Goal: Task Accomplishment & Management: Manage account settings

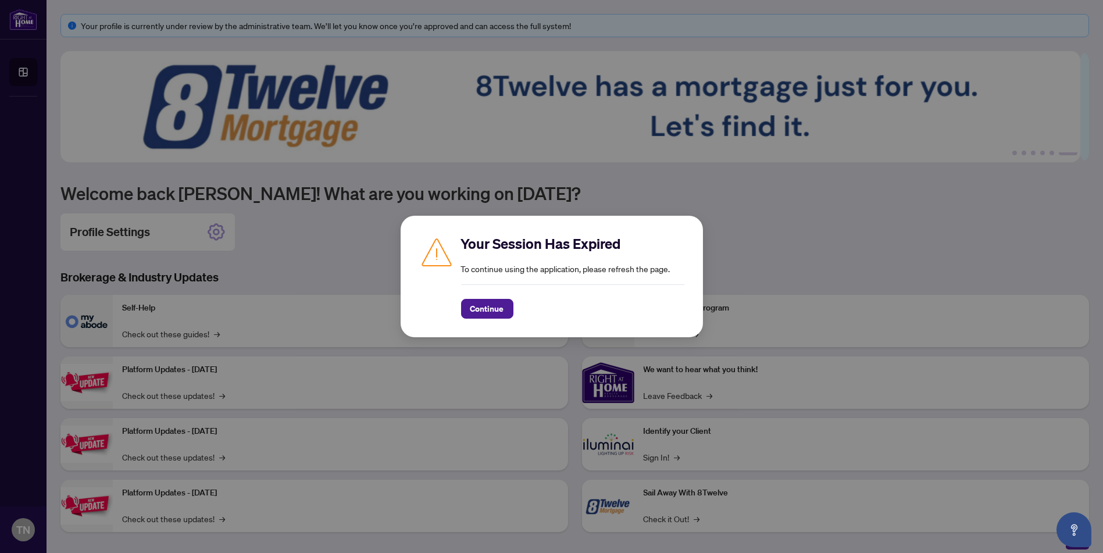
scroll to position [9, 0]
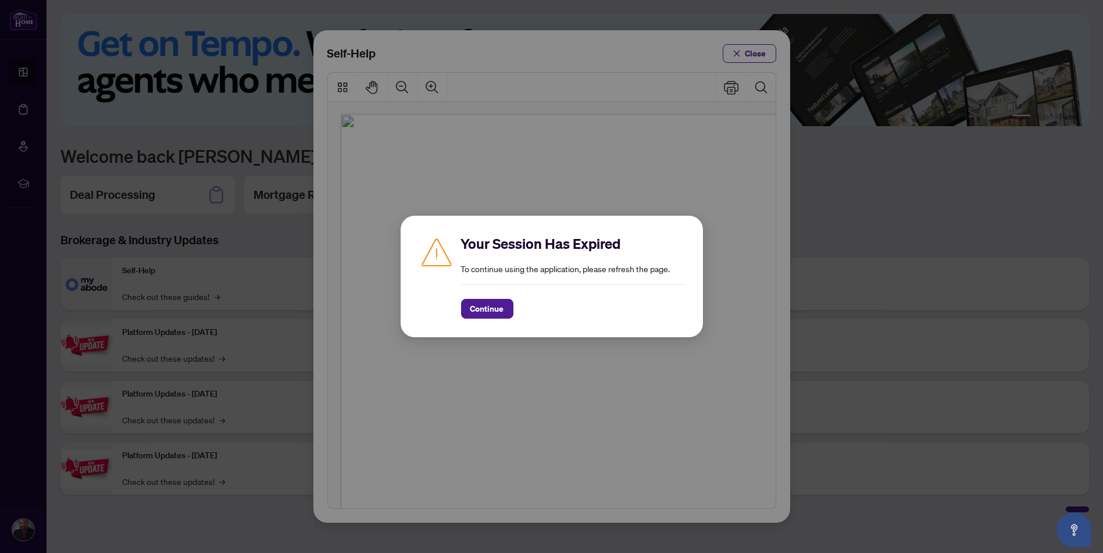
scroll to position [717, 0]
click at [483, 305] on span "Continue" at bounding box center [487, 308] width 34 height 19
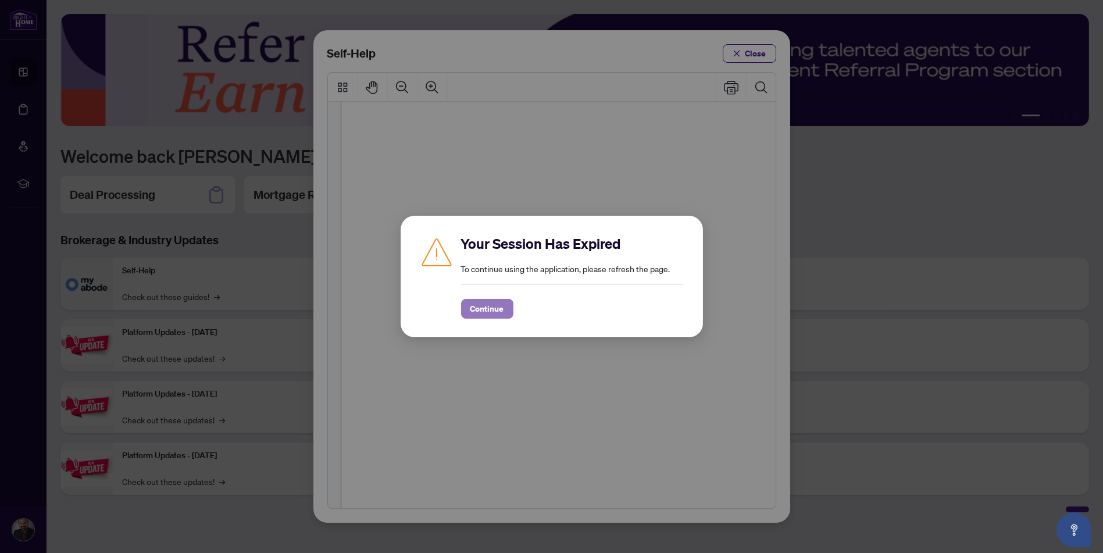
click at [494, 310] on span "Continue" at bounding box center [487, 308] width 34 height 19
click at [759, 56] on div "Your Session Has Expired To continue using the application, please refresh the …" at bounding box center [551, 276] width 1103 height 553
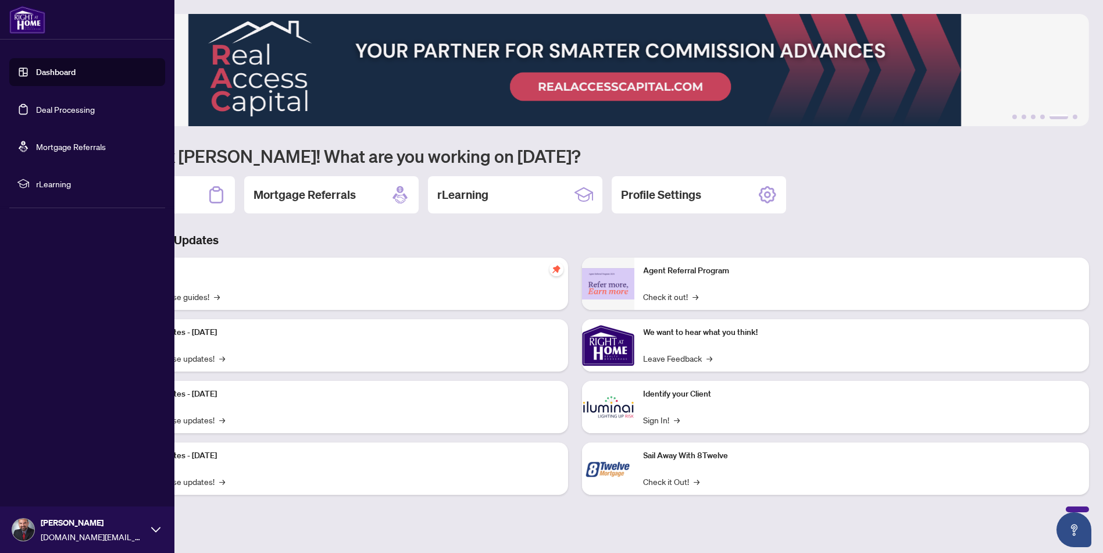
click at [155, 530] on icon at bounding box center [155, 529] width 9 height 9
click at [76, 459] on button "Logout" at bounding box center [87, 461] width 156 height 20
click at [48, 460] on span "Logout" at bounding box center [47, 460] width 26 height 19
click at [47, 460] on span "Logout" at bounding box center [47, 460] width 26 height 19
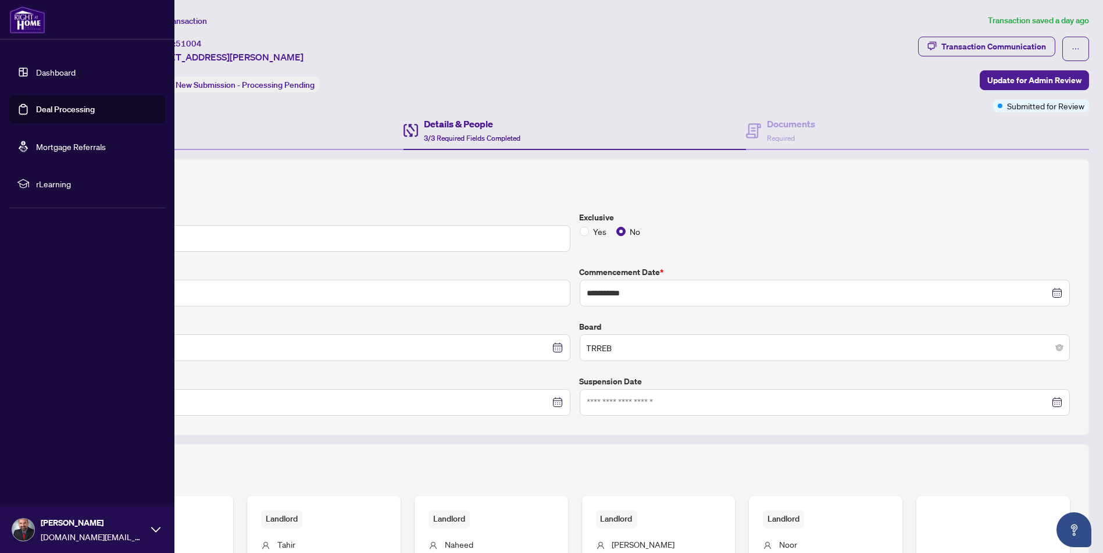
click at [51, 70] on link "Dashboard" at bounding box center [56, 72] width 40 height 10
